Goal: Task Accomplishment & Management: Complete application form

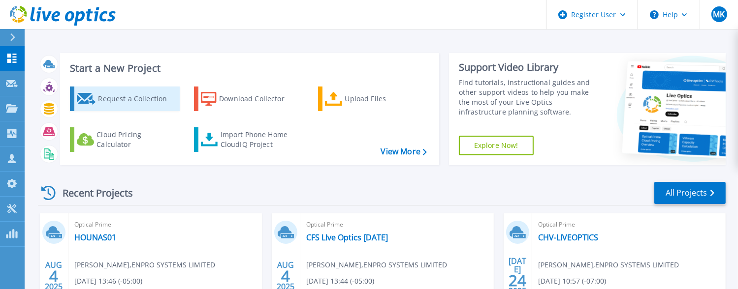
click at [115, 97] on div "Request a Collection" at bounding box center [137, 99] width 79 height 20
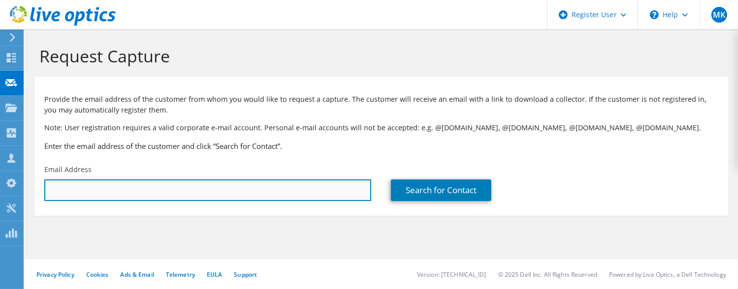
paste input "Name Attendance Response [PERSON_NAME][EMAIL_ADDRESS][PERSON_NAME][DOMAIN_NAME]…"
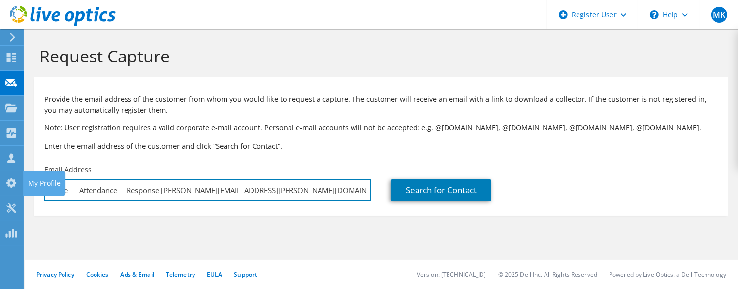
drag, startPoint x: 159, startPoint y: 187, endPoint x: -4, endPoint y: 60, distance: 207.6
click at [0, 60] on html "MK Dell User [PERSON_NAME] [PERSON_NAME][EMAIL_ADDRESS][PERSON_NAME][DOMAIN_NAM…" at bounding box center [369, 144] width 738 height 289
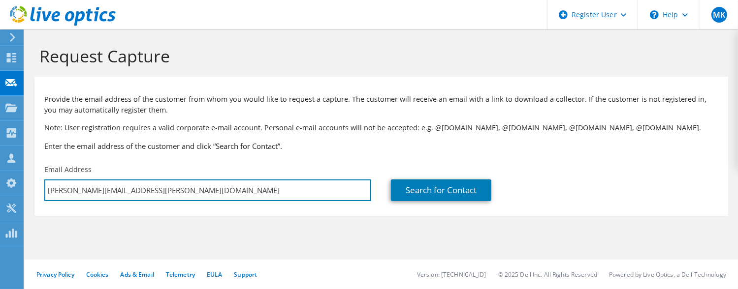
type input "[PERSON_NAME][EMAIL_ADDRESS][PERSON_NAME][DOMAIN_NAME]"
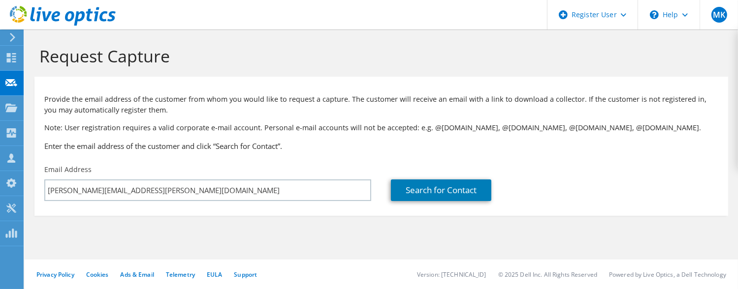
click at [287, 128] on p "Note: User registration requires a valid corporate e-mail account. Personal e-m…" at bounding box center [381, 128] width 674 height 11
click at [408, 191] on link "Search for Contact" at bounding box center [441, 191] width 100 height 22
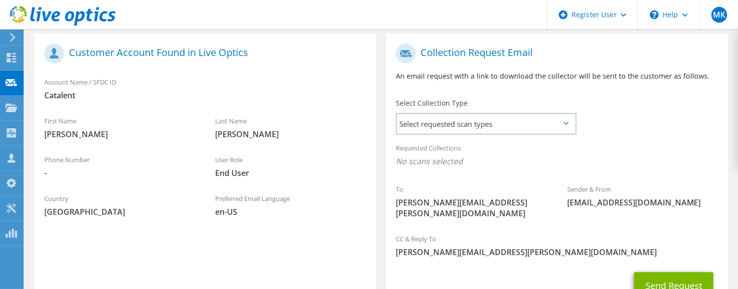
scroll to position [148, 0]
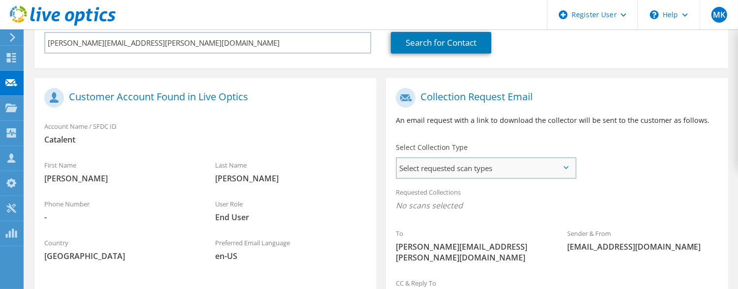
click at [453, 165] on span "Select requested scan types" at bounding box center [486, 168] width 178 height 20
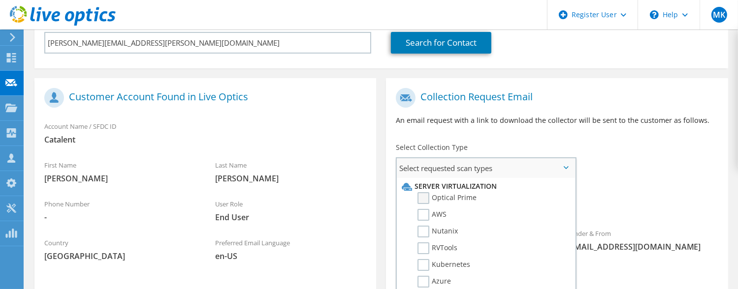
click at [462, 203] on label "Optical Prime" at bounding box center [446, 198] width 59 height 12
click at [0, 0] on input "Optical Prime" at bounding box center [0, 0] width 0 height 0
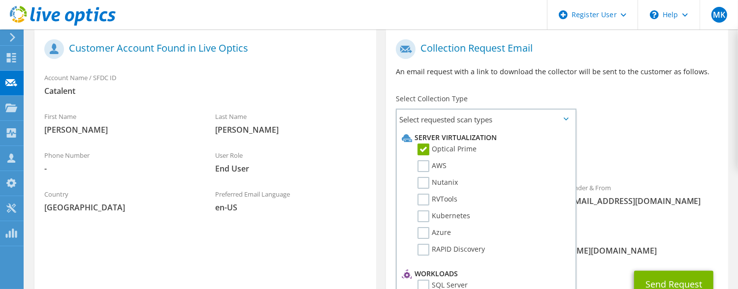
scroll to position [197, 0]
click at [467, 148] on label "Optical Prime" at bounding box center [446, 149] width 59 height 12
click at [0, 0] on input "Optical Prime" at bounding box center [0, 0] width 0 height 0
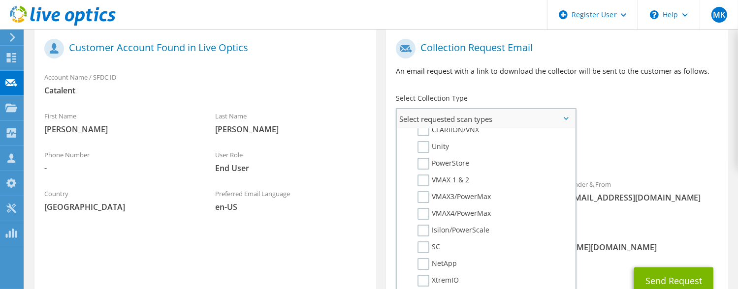
scroll to position [176, 0]
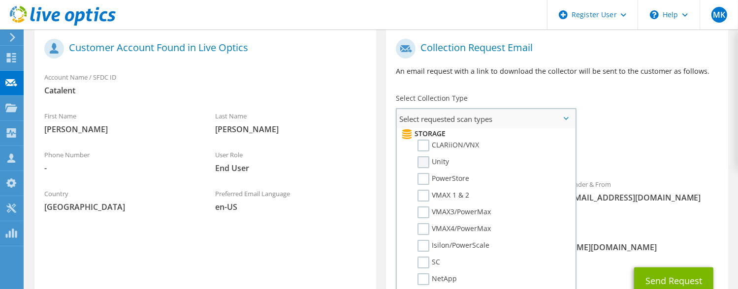
click at [441, 157] on label "Unity" at bounding box center [432, 163] width 31 height 12
click at [0, 0] on input "Unity" at bounding box center [0, 0] width 0 height 0
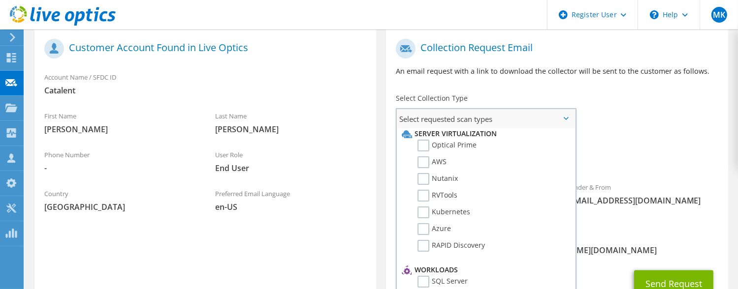
scroll to position [0, 0]
